Goal: Task Accomplishment & Management: Use online tool/utility

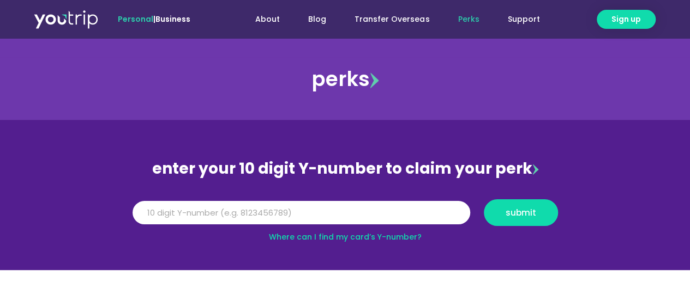
click at [376, 83] on img at bounding box center [374, 80] width 9 height 16
click at [350, 238] on link "Where can I find my card’s Y-number?" at bounding box center [345, 237] width 153 height 11
click at [336, 211] on input "Y Number" at bounding box center [300, 213] width 337 height 24
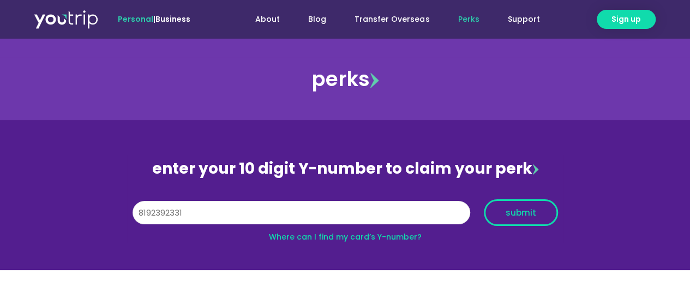
type input "8192392331"
click at [521, 217] on span "submit" at bounding box center [520, 213] width 31 height 8
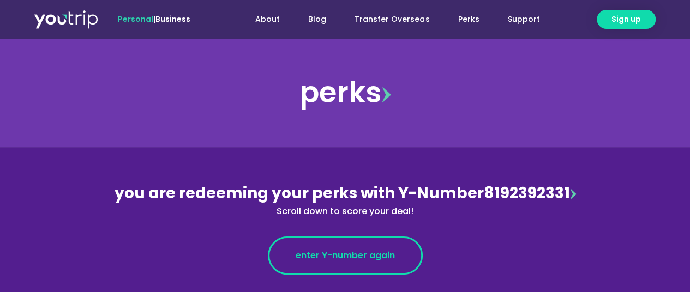
click at [390, 253] on span "enter Y-number again" at bounding box center [344, 255] width 99 height 13
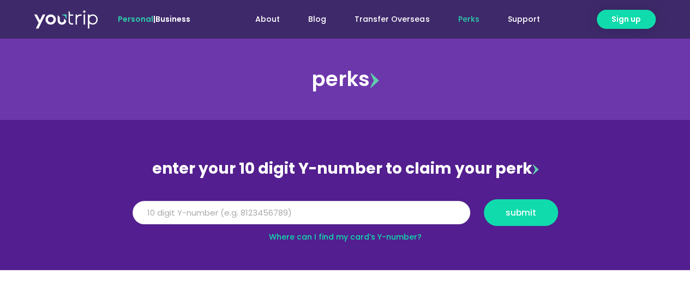
click at [318, 213] on input "Y Number" at bounding box center [300, 213] width 337 height 24
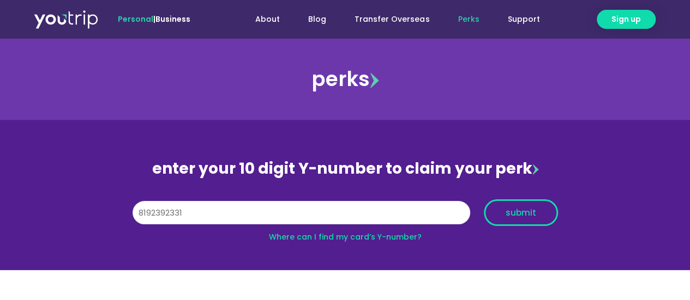
type input "8192392331"
click at [514, 210] on span "submit" at bounding box center [520, 213] width 31 height 8
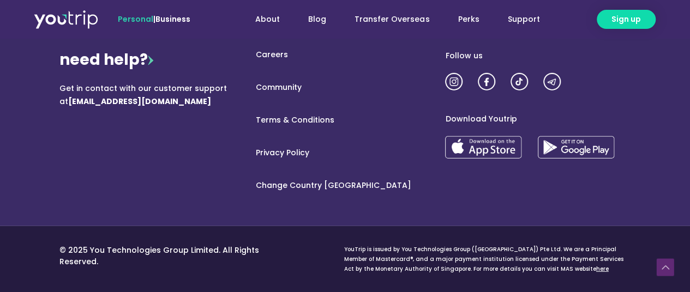
scroll to position [1315, 0]
